Goal: Entertainment & Leisure: Consume media (video, audio)

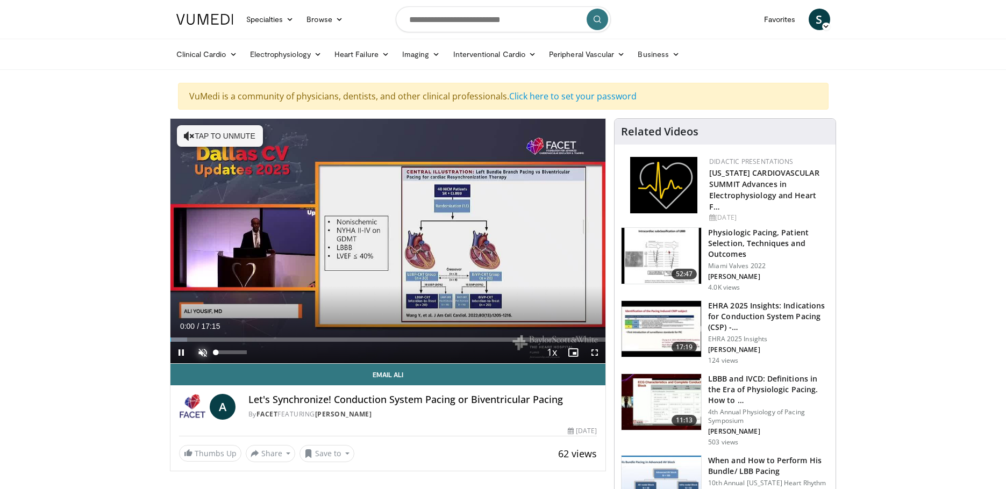
click at [199, 351] on span "Video Player" at bounding box center [202, 352] width 21 height 21
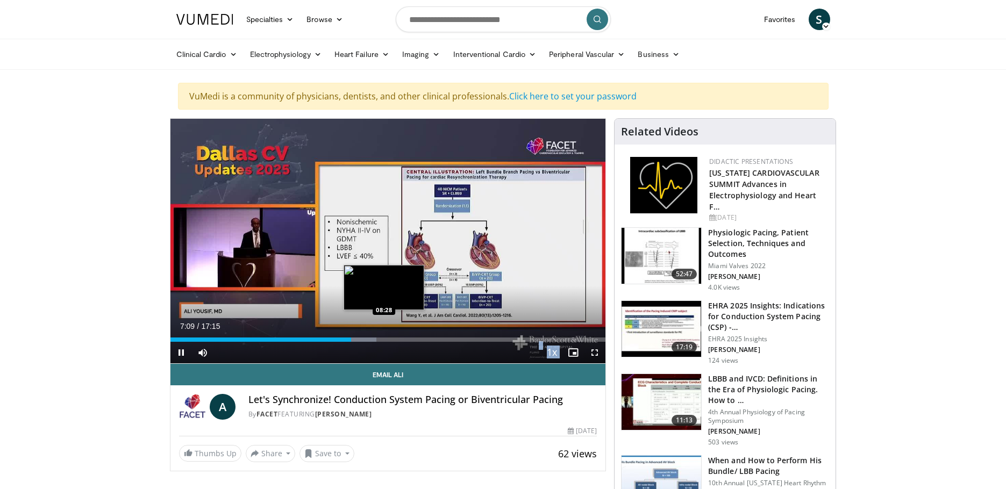
drag, startPoint x: 346, startPoint y: 339, endPoint x: 390, endPoint y: 341, distance: 43.6
click at [390, 341] on video-js "**********" at bounding box center [387, 241] width 435 height 245
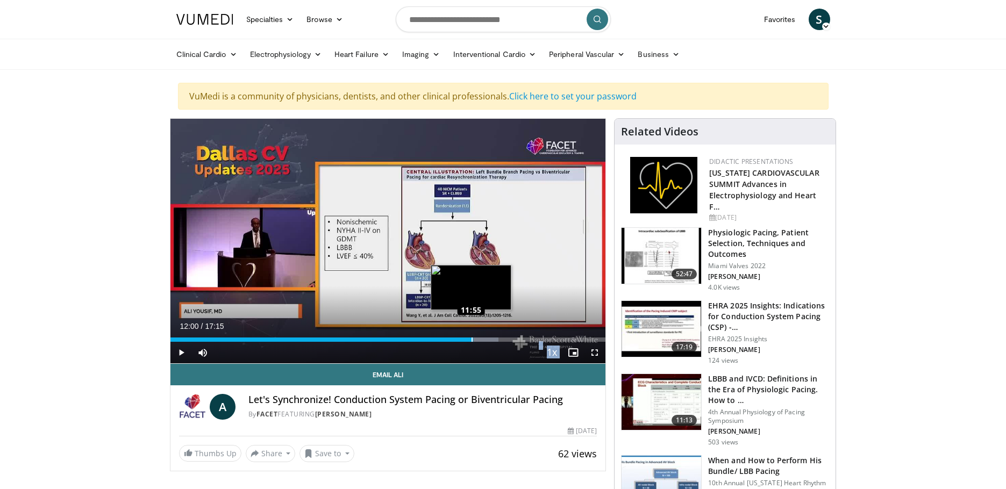
drag, startPoint x: 385, startPoint y: 340, endPoint x: 474, endPoint y: 341, distance: 88.7
click at [474, 341] on div "Progress Bar" at bounding box center [480, 340] width 38 height 4
drag, startPoint x: 474, startPoint y: 341, endPoint x: 521, endPoint y: 342, distance: 47.8
click at [521, 342] on div "Current Time 13:55 / Duration 17:15 Play Skip Backward Skip Forward Mute Loaded…" at bounding box center [387, 352] width 435 height 21
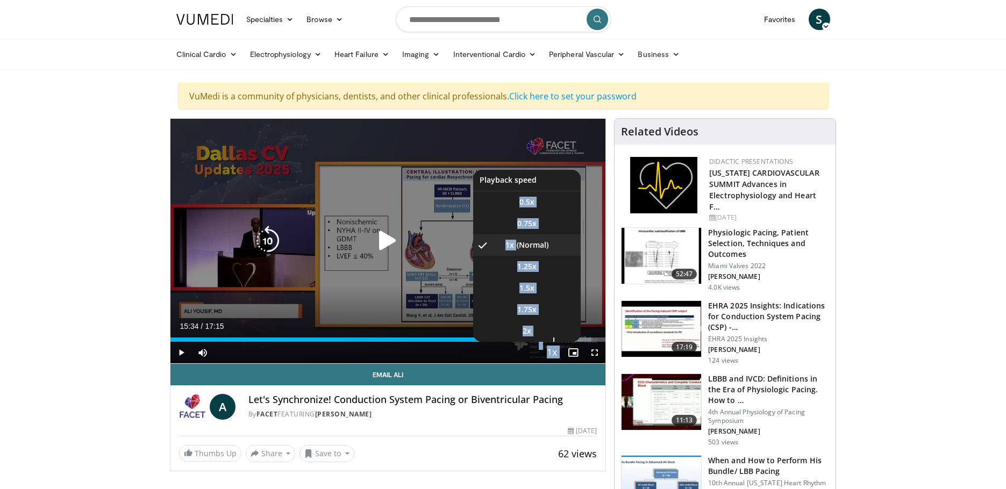
drag, startPoint x: 548, startPoint y: 340, endPoint x: 554, endPoint y: 339, distance: 6.0
click at [560, 342] on div "Current Time 15:34 / Duration 17:15 Play Skip Backward Skip Forward Mute Loaded…" at bounding box center [387, 352] width 435 height 21
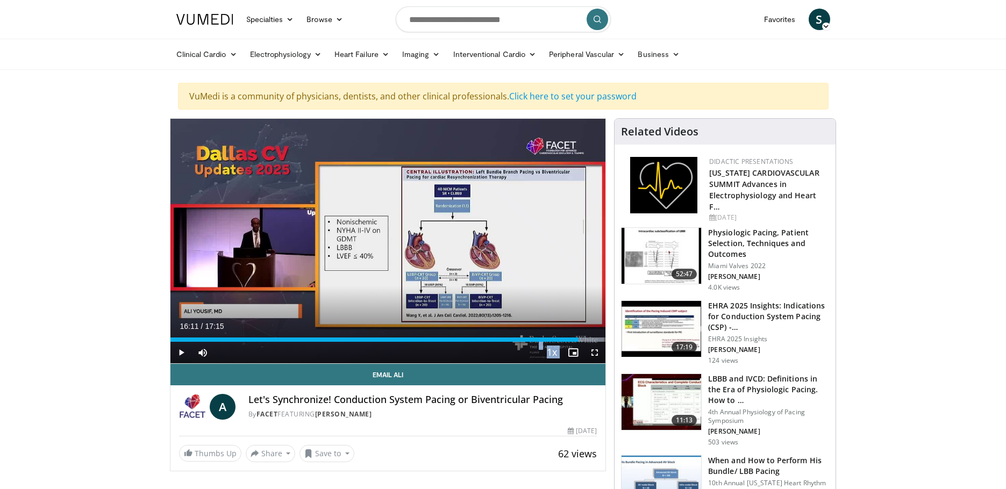
drag, startPoint x: 557, startPoint y: 339, endPoint x: 578, endPoint y: 340, distance: 21.5
click at [578, 340] on div "Loaded : 99.67% 16:11 16:08" at bounding box center [387, 340] width 435 height 4
click at [594, 340] on div "Loaded : 100.00% 16:45 16:48" at bounding box center [387, 340] width 435 height 4
drag, startPoint x: 598, startPoint y: 338, endPoint x: 609, endPoint y: 337, distance: 11.9
